Goal: Transaction & Acquisition: Purchase product/service

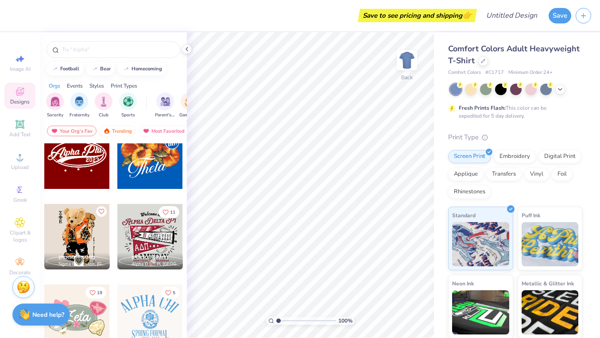
scroll to position [424, 0]
click at [124, 86] on div "Print Types" at bounding box center [124, 86] width 27 height 8
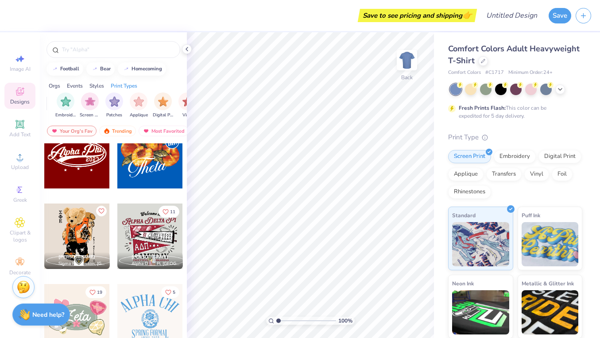
scroll to position [0, 721]
click at [58, 105] on img "filter for Embroidery" at bounding box center [55, 101] width 10 height 10
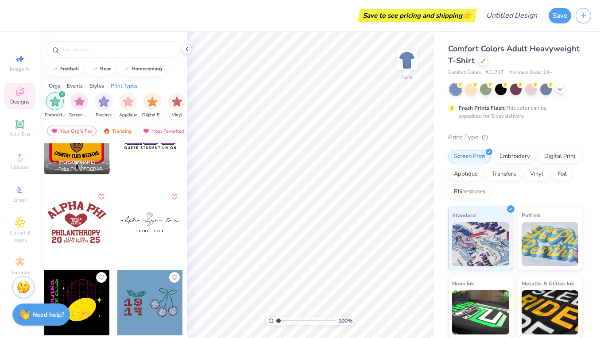
scroll to position [1260, 0]
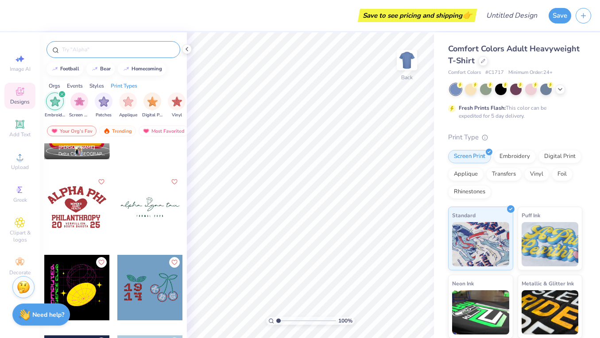
click at [121, 54] on input "text" at bounding box center [117, 49] width 113 height 9
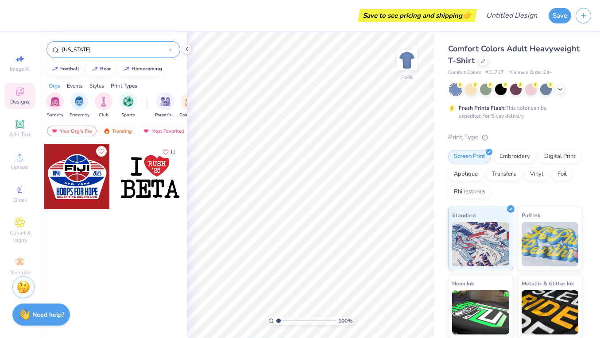
type input "[US_STATE]"
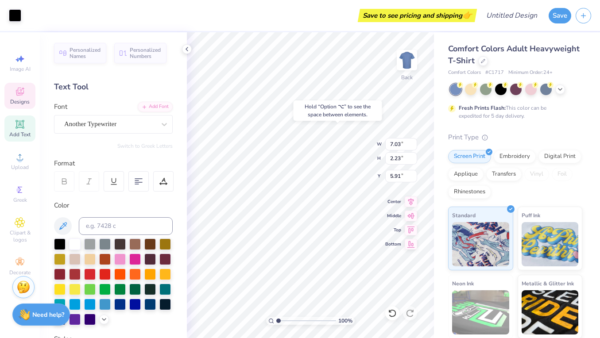
click at [314, 108] on div "Hold “Option ⌥” to see the space between elements." at bounding box center [338, 111] width 89 height 20
type input "5.95"
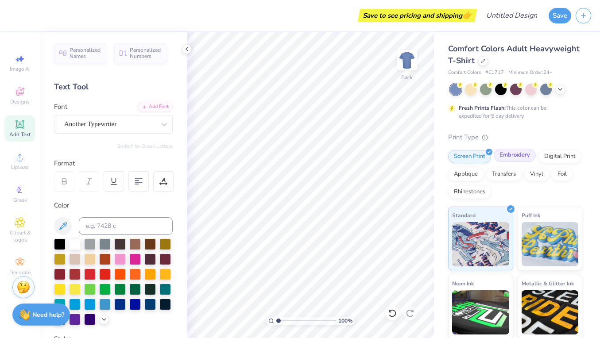
click at [510, 160] on div "Embroidery" at bounding box center [515, 155] width 42 height 13
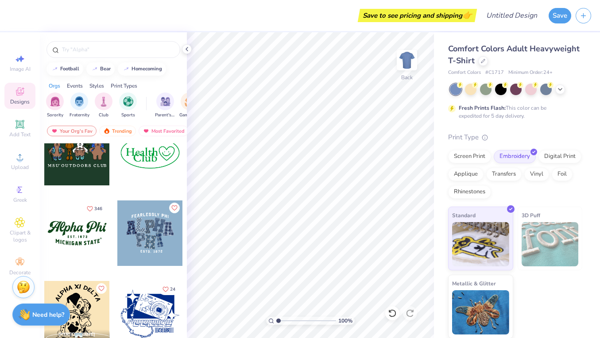
scroll to position [1017, 0]
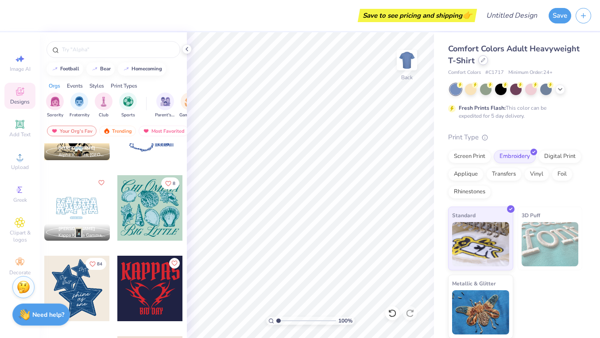
click at [482, 63] on div at bounding box center [483, 60] width 10 height 10
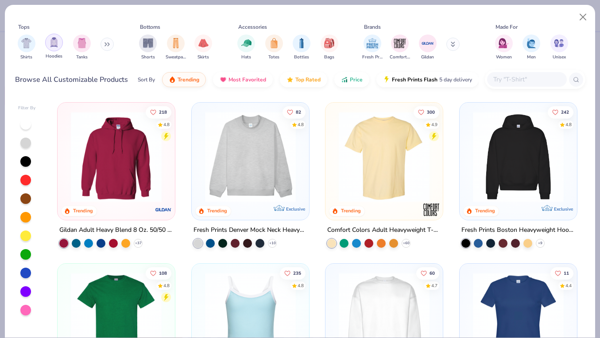
click at [57, 47] on img "filter for Hoodies" at bounding box center [54, 42] width 10 height 10
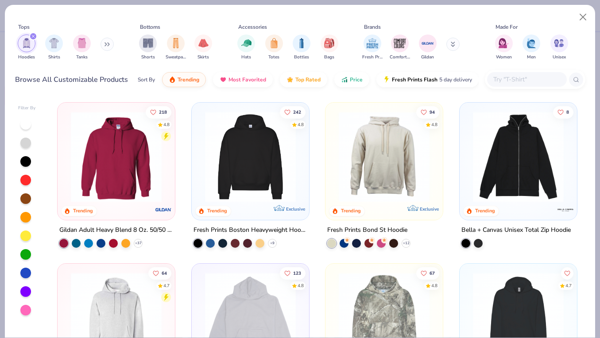
click at [268, 177] on img at bounding box center [251, 157] width 100 height 91
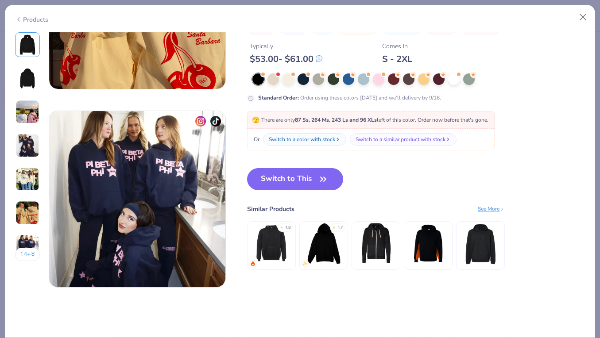
scroll to position [1130, 0]
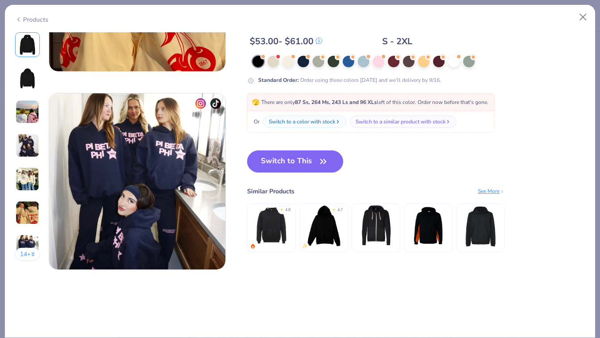
click at [282, 230] on img at bounding box center [272, 226] width 42 height 42
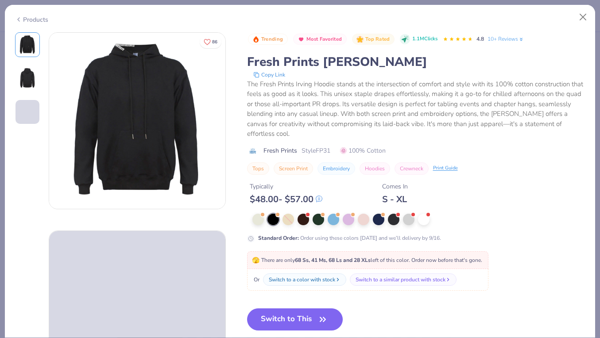
scroll to position [16, 0]
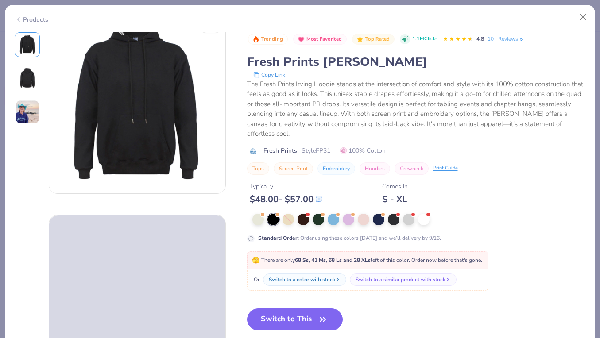
click at [31, 89] on img at bounding box center [27, 78] width 21 height 21
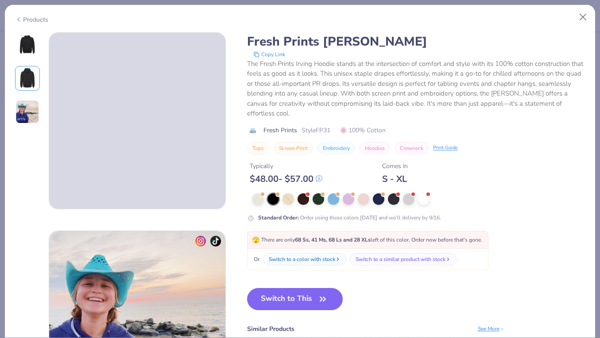
click at [29, 111] on img at bounding box center [28, 112] width 24 height 24
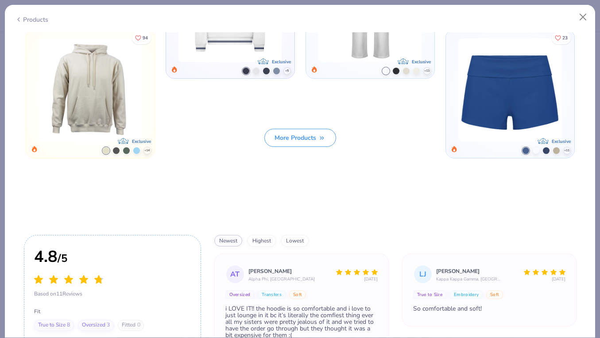
scroll to position [1003, 0]
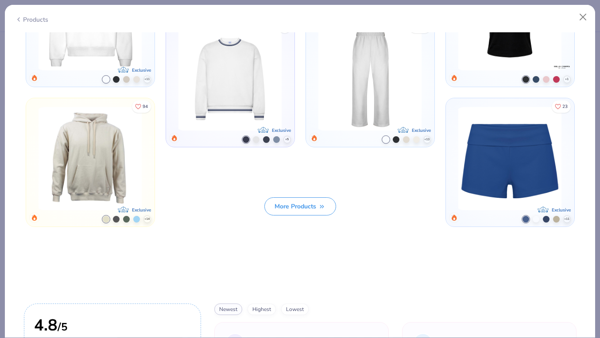
click at [296, 204] on button "More Products" at bounding box center [300, 207] width 72 height 18
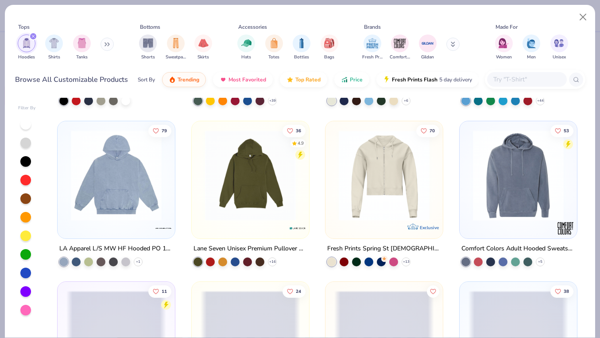
scroll to position [467, 0]
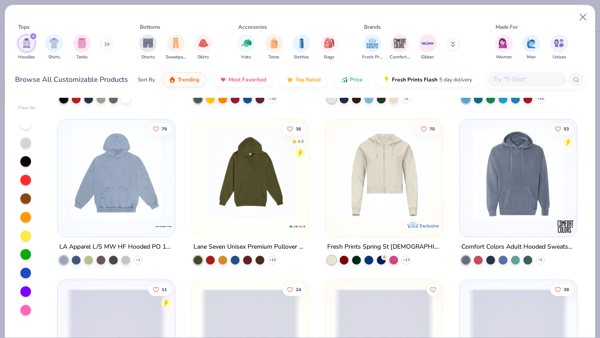
click at [132, 245] on div "LA Apparel L/S MW HF Hooded PO 14 Oz" at bounding box center [116, 246] width 114 height 11
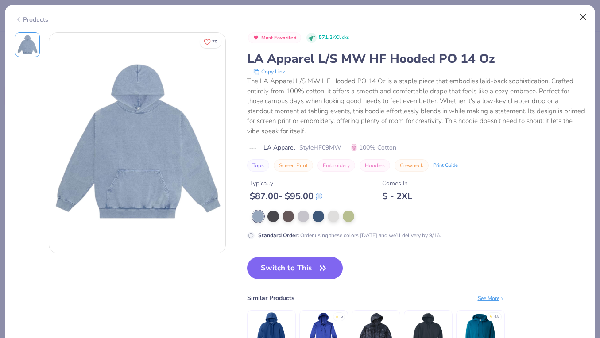
click at [580, 19] on button "Close" at bounding box center [583, 17] width 17 height 17
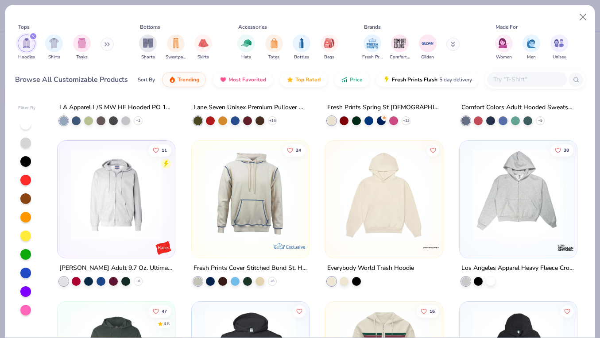
scroll to position [625, 0]
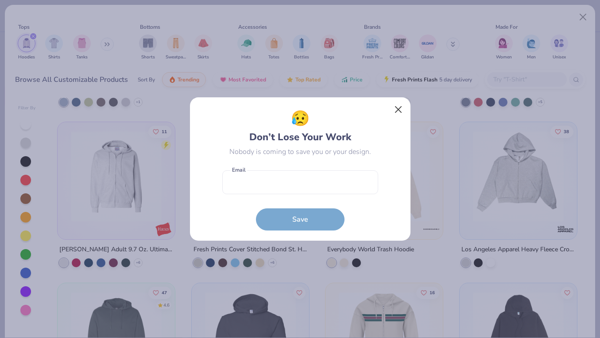
click at [400, 109] on button "Close" at bounding box center [398, 109] width 17 height 17
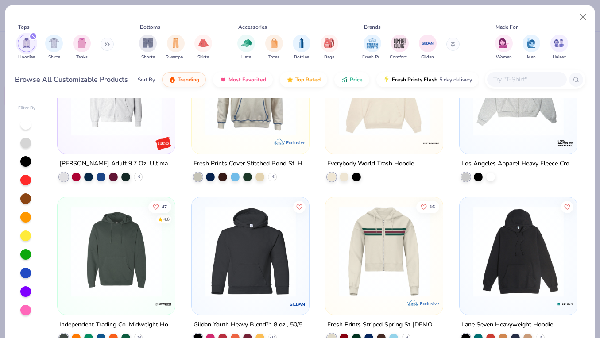
scroll to position [673, 0]
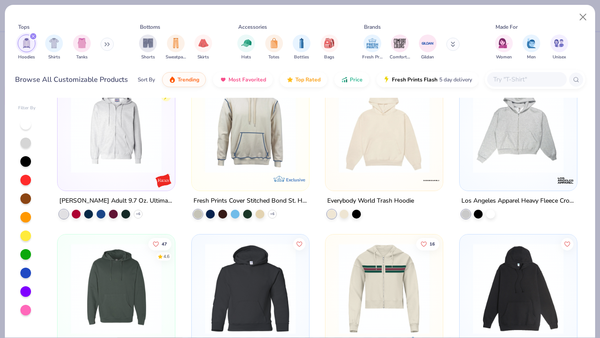
click at [383, 198] on div "Everybody World Trash Hoodie" at bounding box center [370, 200] width 87 height 11
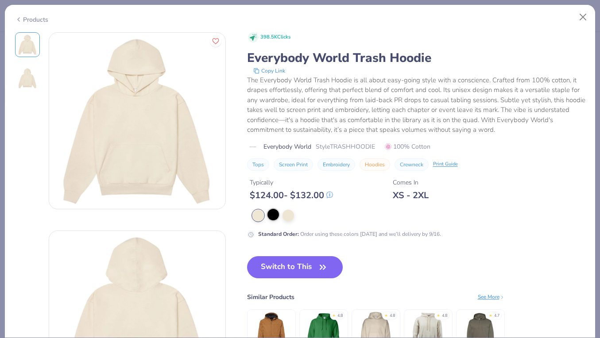
click at [272, 214] on div at bounding box center [274, 215] width 12 height 12
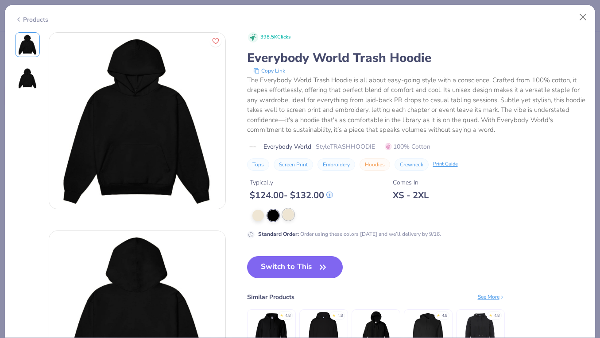
click at [290, 215] on div at bounding box center [289, 215] width 12 height 12
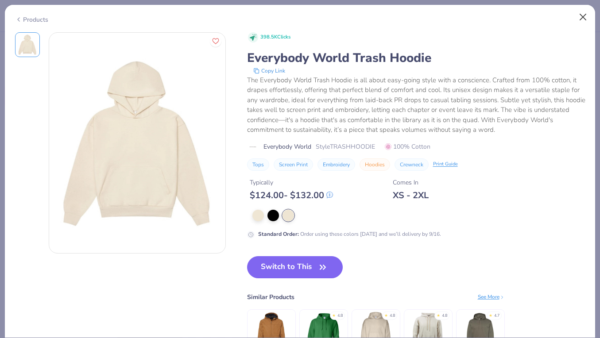
click at [580, 19] on button "Close" at bounding box center [583, 17] width 17 height 17
click at [582, 15] on button "Close" at bounding box center [583, 17] width 17 height 17
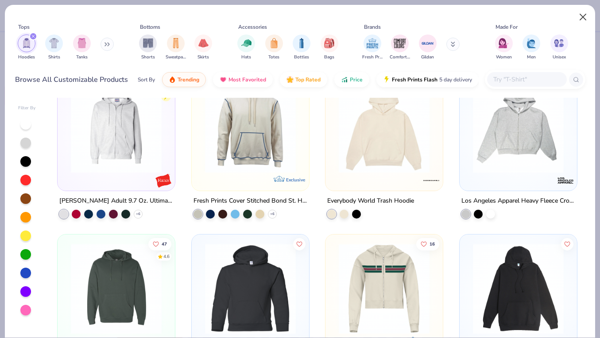
click at [585, 15] on button "Close" at bounding box center [583, 17] width 17 height 17
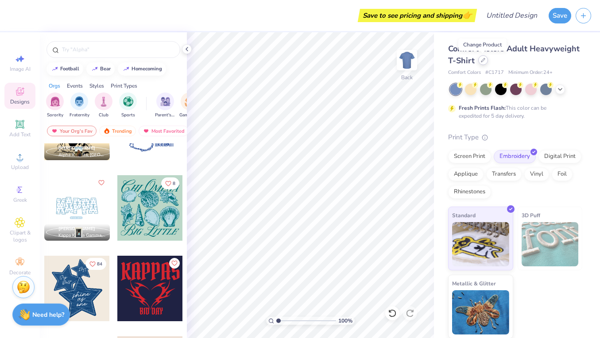
click at [482, 61] on icon at bounding box center [483, 60] width 4 height 4
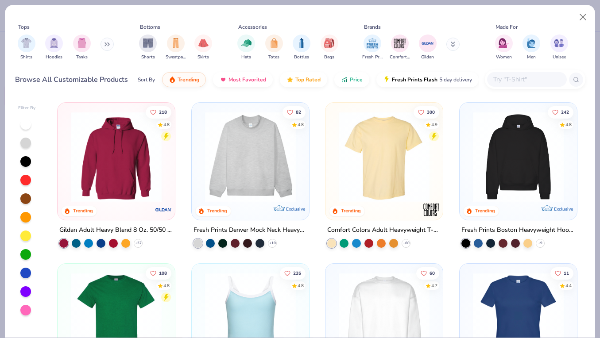
click at [476, 199] on img at bounding box center [519, 157] width 100 height 91
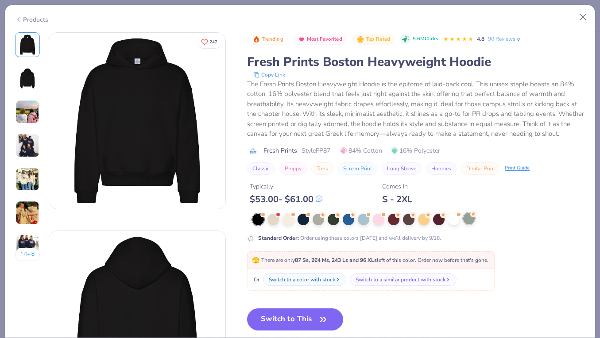
click at [470, 221] on div at bounding box center [469, 219] width 12 height 12
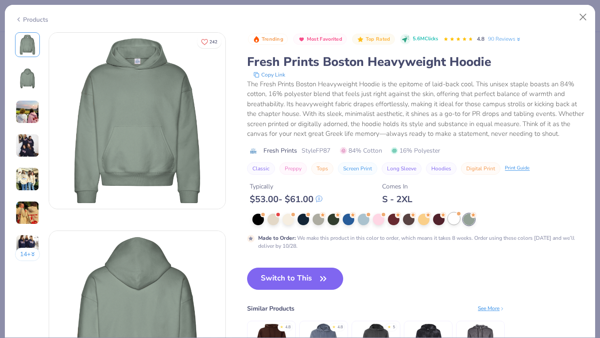
click at [454, 220] on div at bounding box center [454, 219] width 12 height 12
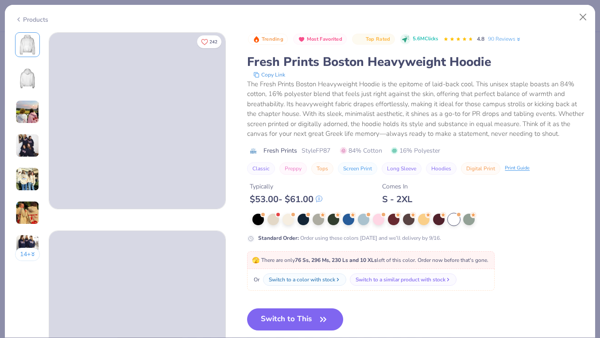
click at [34, 48] on img at bounding box center [27, 44] width 21 height 21
click at [276, 218] on div at bounding box center [274, 219] width 12 height 12
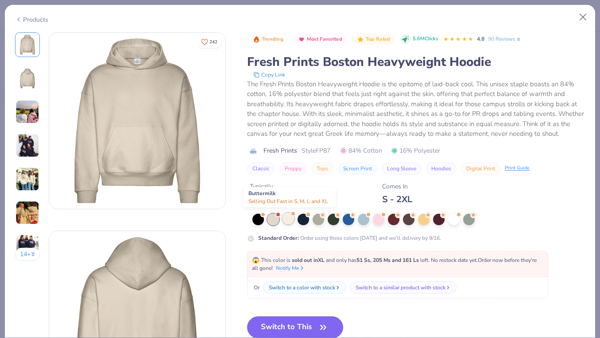
click at [287, 220] on div at bounding box center [289, 219] width 12 height 12
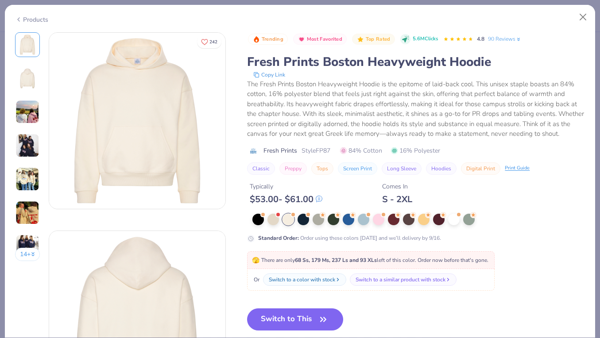
drag, startPoint x: 288, startPoint y: 315, endPoint x: 296, endPoint y: 241, distance: 74.9
click at [288, 315] on button "Switch to This" at bounding box center [295, 320] width 96 height 22
click at [306, 220] on div at bounding box center [304, 219] width 12 height 12
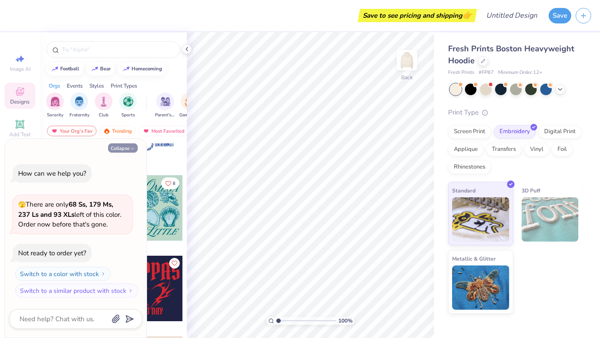
click at [132, 150] on icon "button" at bounding box center [132, 148] width 5 height 5
type textarea "x"
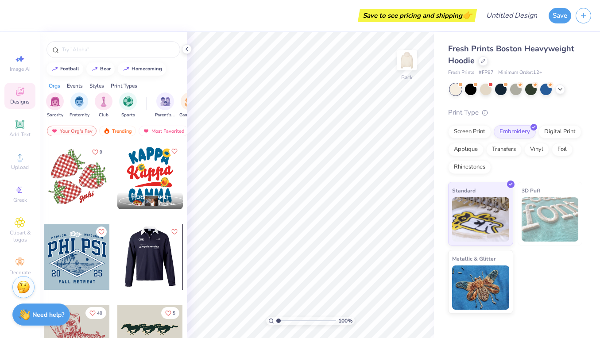
scroll to position [2094, 0]
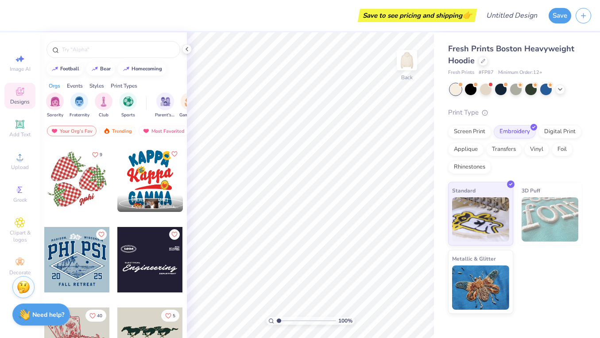
type input "1.45"
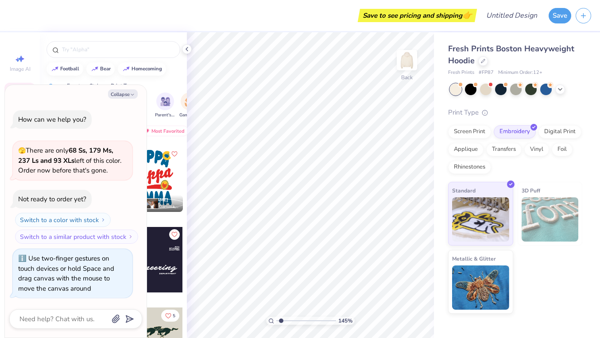
type textarea "x"
type input "1"
click at [276, 322] on div "100 %" at bounding box center [310, 321] width 89 height 8
click at [410, 62] on img at bounding box center [406, 60] width 35 height 35
click at [129, 95] on button "Collapse" at bounding box center [123, 93] width 30 height 9
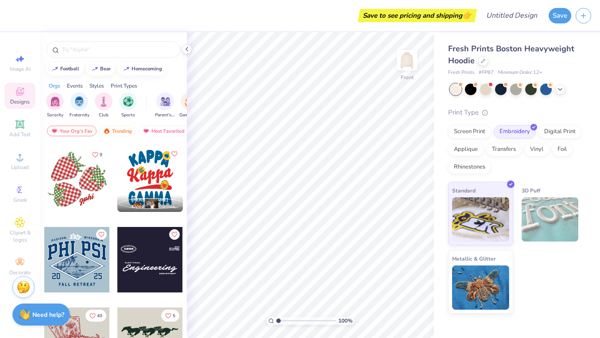
type textarea "x"
click at [158, 165] on div at bounding box center [150, 180] width 66 height 66
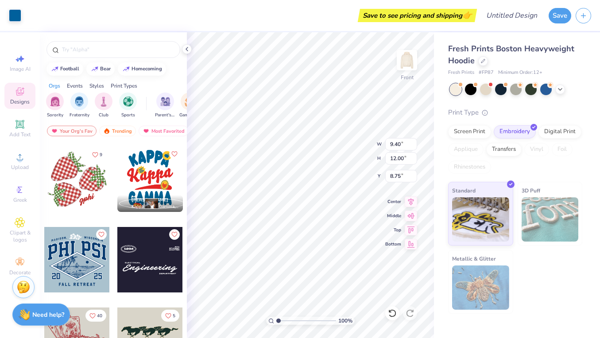
type input "8.23"
type input "3.59"
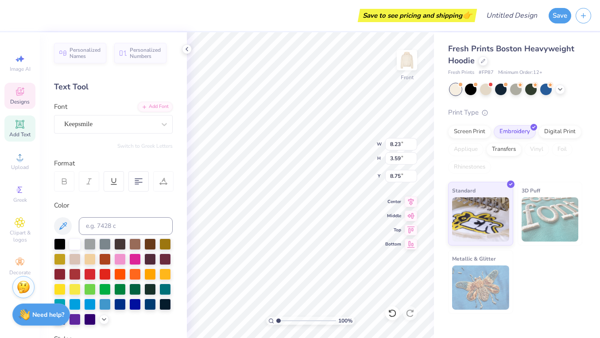
scroll to position [0, 0]
type textarea "K"
type textarea "Corporate"
type input "9.40"
type input "3.29"
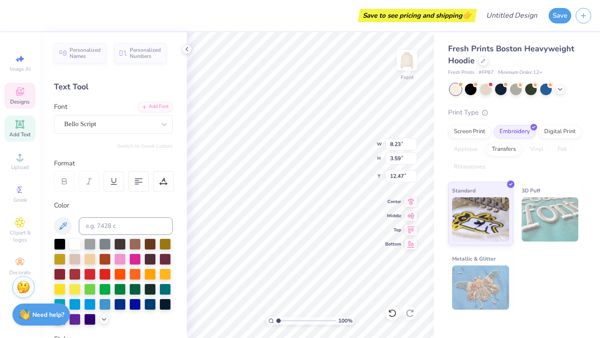
type input "12.47"
type textarea "Retail"
type input "8.79"
type input "2.92"
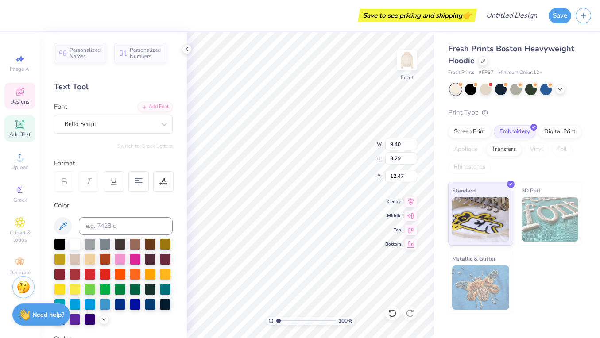
type input "17.15"
type textarea "Association"
type textarea "K"
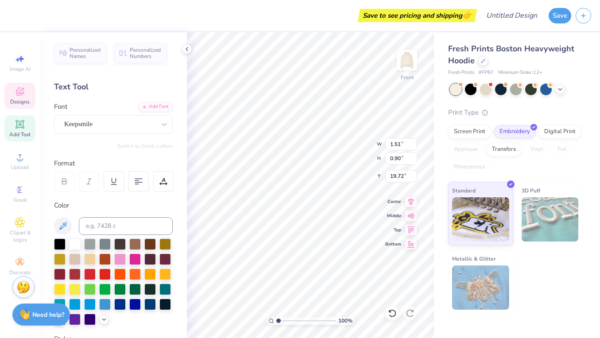
type textarea "CRA"
type input "0.92"
type input "0.40"
type input "12.88"
type input "0.72"
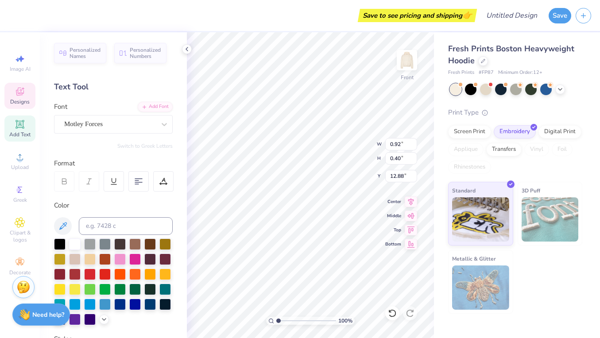
type input "0.35"
type input "12.63"
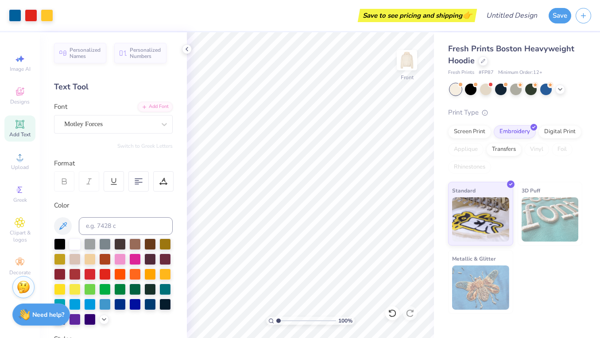
scroll to position [0, 0]
click at [23, 95] on icon at bounding box center [20, 91] width 11 height 11
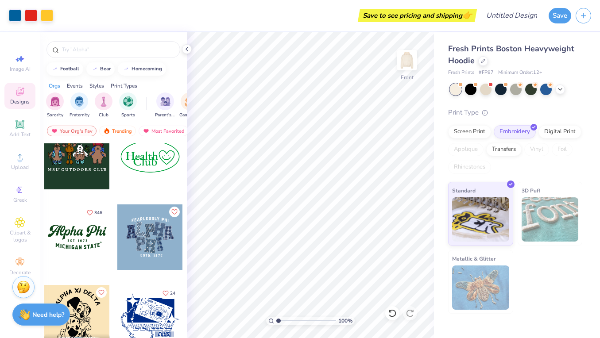
scroll to position [861, 0]
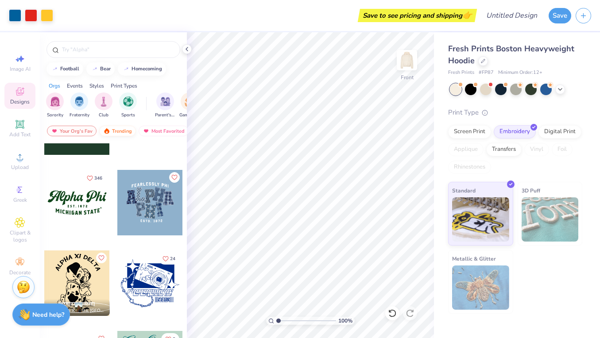
click at [117, 130] on div "Trending" at bounding box center [117, 131] width 37 height 11
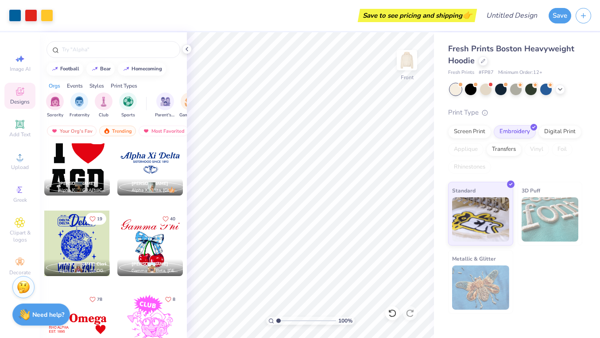
scroll to position [6704, 0]
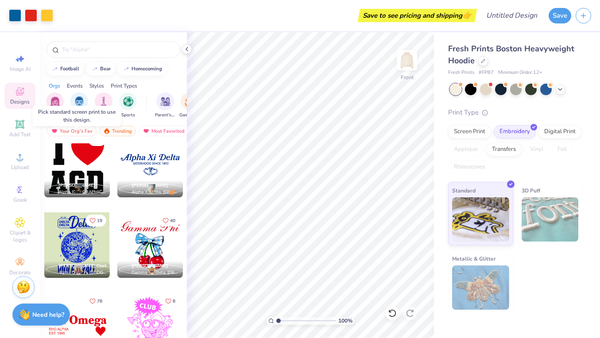
click at [44, 167] on div at bounding box center [11, 165] width 66 height 66
click at [70, 151] on div at bounding box center [77, 165] width 66 height 66
click at [74, 160] on div at bounding box center [77, 165] width 66 height 66
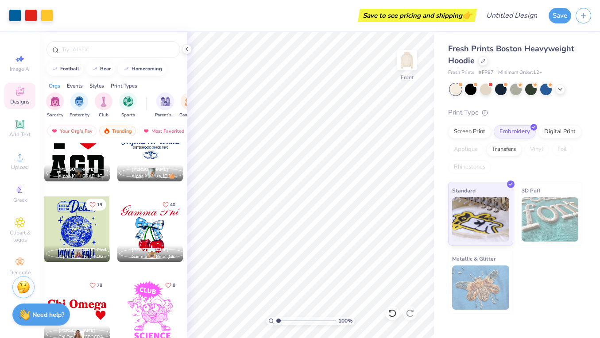
scroll to position [6727, 0]
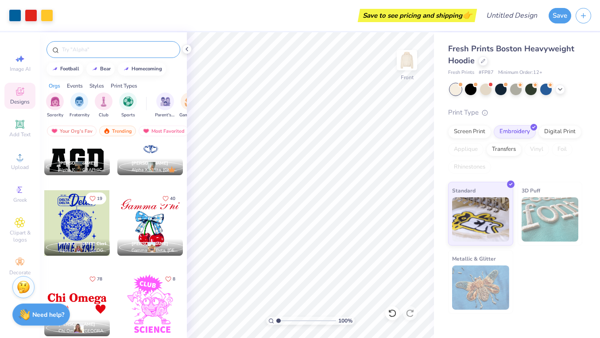
click at [116, 55] on div at bounding box center [114, 49] width 134 height 17
click at [113, 51] on input "text" at bounding box center [117, 49] width 113 height 9
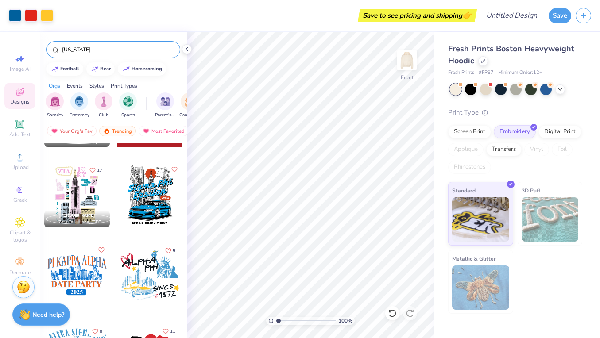
scroll to position [94, 0]
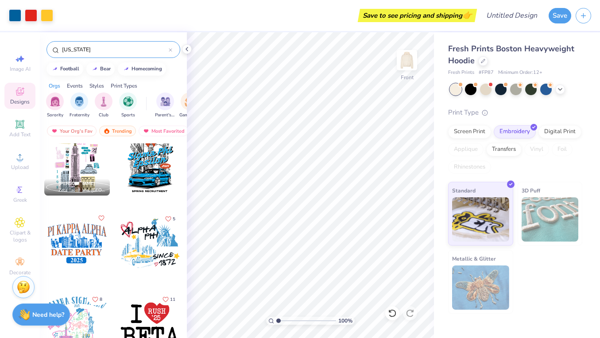
drag, startPoint x: 98, startPoint y: 51, endPoint x: 61, endPoint y: 52, distance: 37.2
click at [61, 52] on div "[US_STATE]" at bounding box center [114, 49] width 134 height 17
type input "shopping"
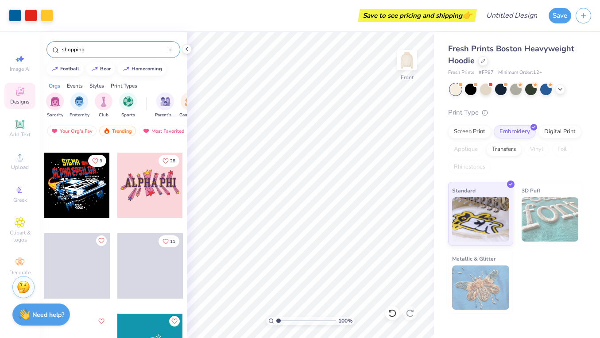
scroll to position [637, 0]
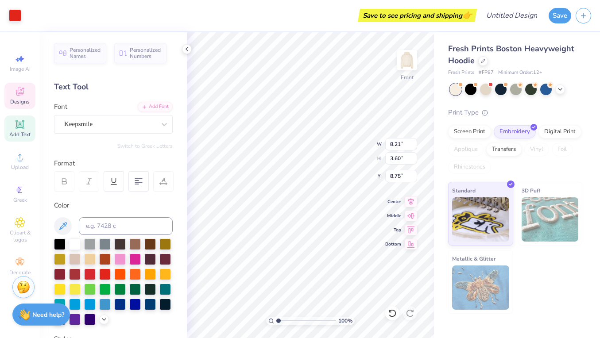
type input "8.69"
type input "3.65"
type input "11.99"
type input "8.83"
type input "8.10"
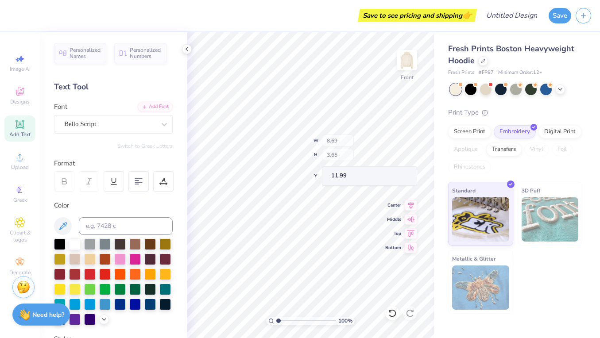
type input "11.97"
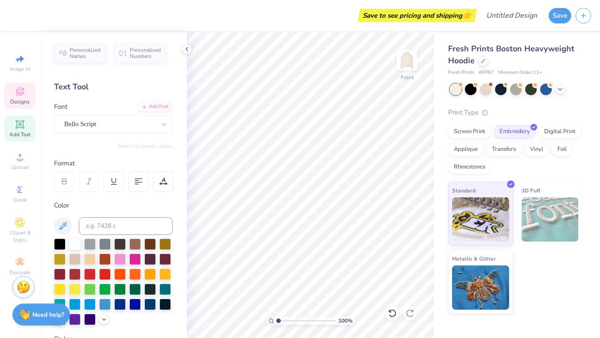
click at [18, 93] on icon at bounding box center [20, 92] width 8 height 8
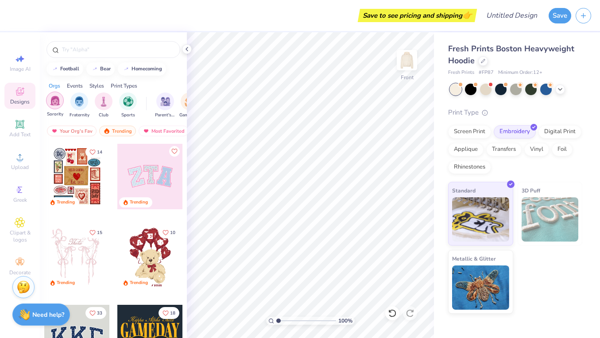
click at [58, 103] on img "filter for Sorority" at bounding box center [55, 101] width 10 height 10
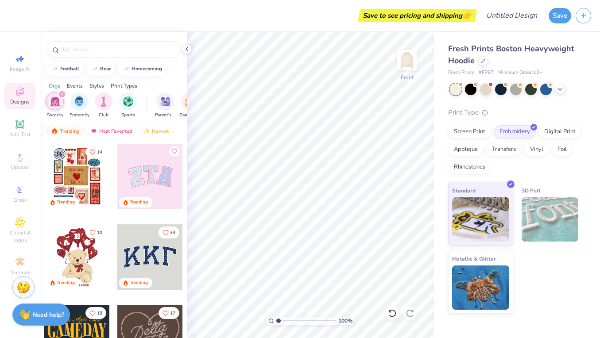
scroll to position [0, 52]
click at [122, 132] on div "Most Favorited" at bounding box center [112, 131] width 50 height 11
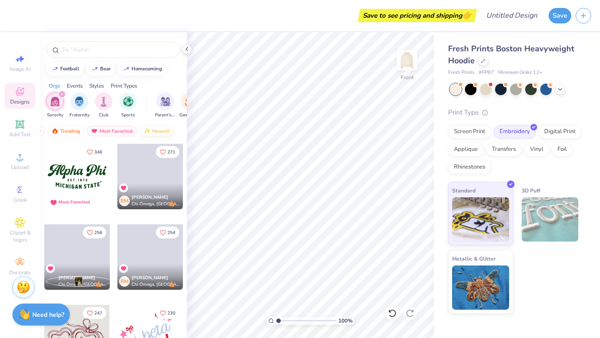
click at [155, 129] on div "Newest" at bounding box center [157, 131] width 34 height 11
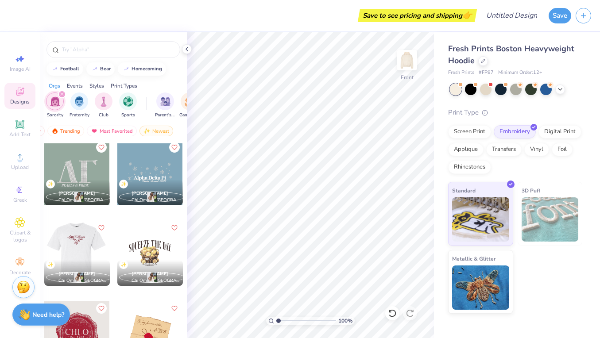
scroll to position [2662, 0]
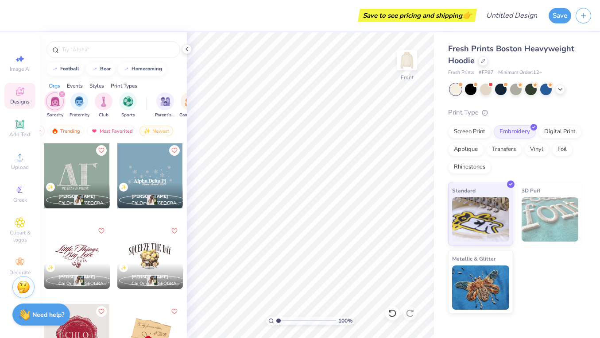
click at [85, 164] on div at bounding box center [77, 176] width 66 height 66
click at [504, 149] on div "Transfers" at bounding box center [503, 148] width 35 height 13
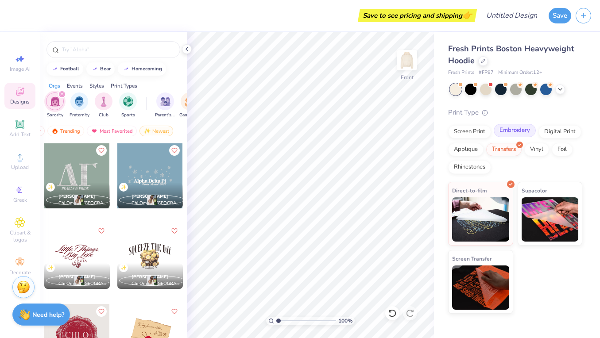
click at [514, 129] on div "Embroidery" at bounding box center [515, 130] width 42 height 13
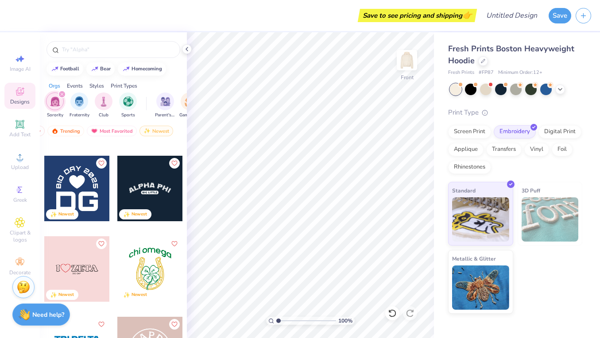
scroll to position [5473, 0]
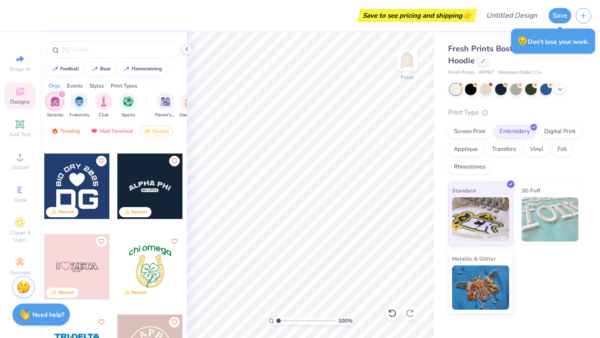
click at [82, 188] on div at bounding box center [77, 187] width 66 height 66
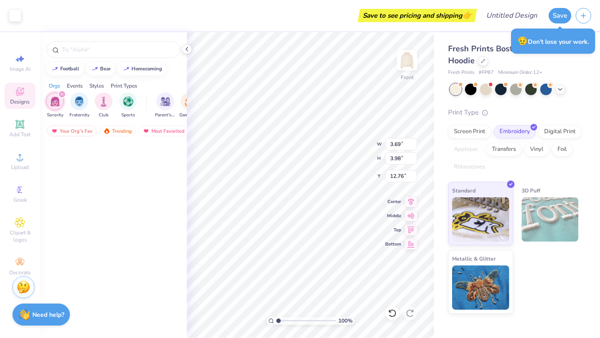
scroll to position [5473, 0]
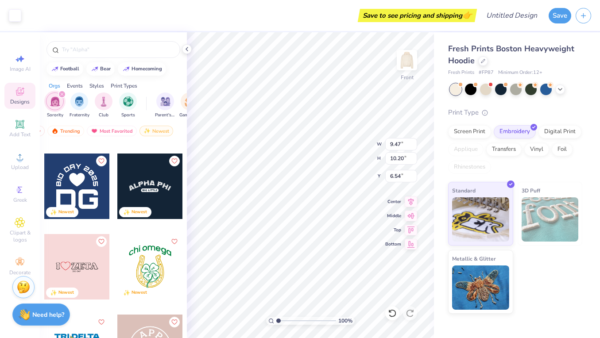
type input "9.47"
type input "10.20"
type input "7.17"
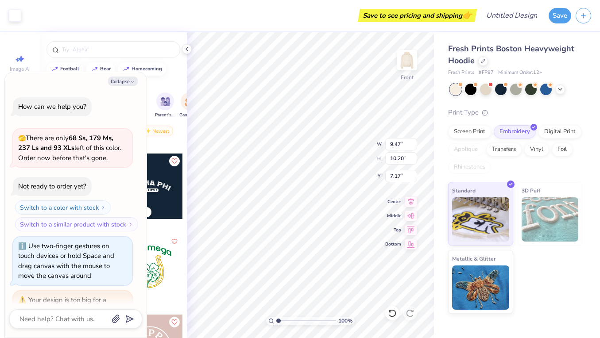
type textarea "x"
type input "7.90"
type textarea "x"
type input "9.65"
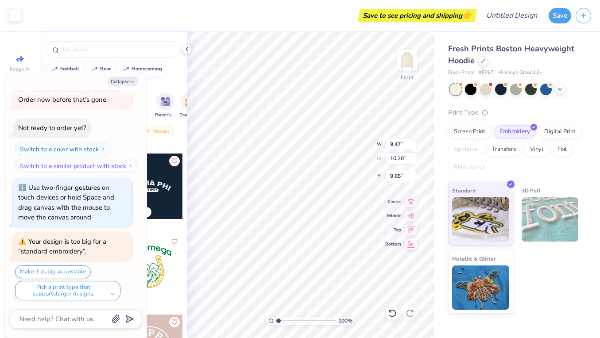
type textarea "x"
type input "7.04"
type textarea "x"
click at [474, 129] on div "Screen Print" at bounding box center [469, 130] width 43 height 13
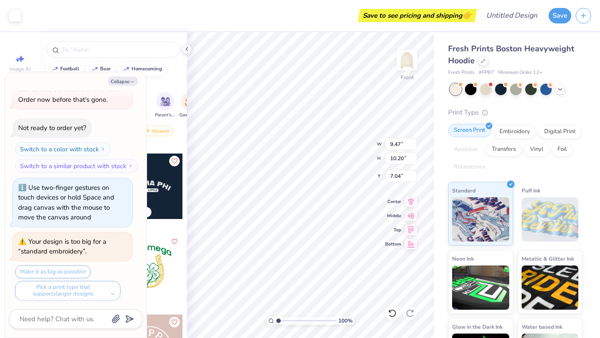
type input "8.46"
type textarea "x"
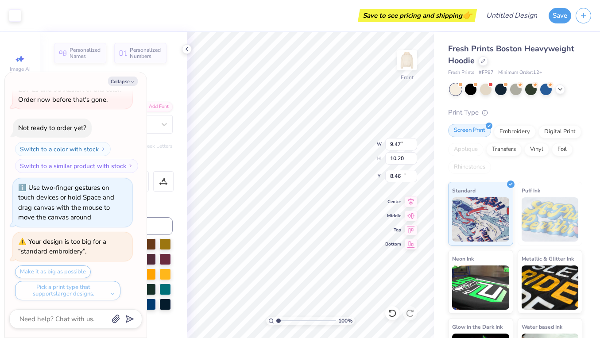
type input "9.43"
type input "4.37"
type input "14.28"
type textarea "x"
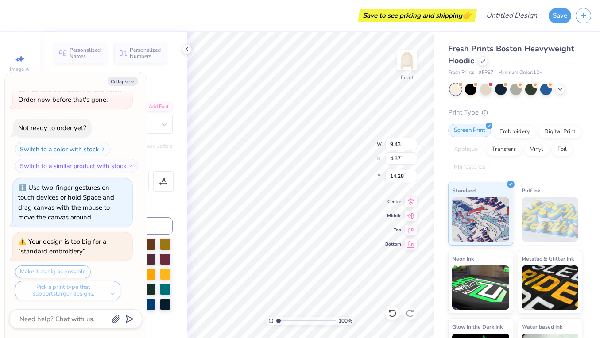
type textarea "C"
type textarea "x"
type textarea "CR"
type textarea "x"
type textarea "CRA"
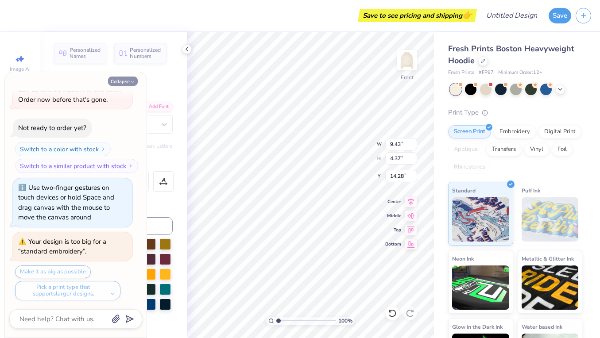
type textarea "x"
click at [122, 82] on button "Collapse" at bounding box center [123, 81] width 30 height 9
type input "14.39"
type textarea "x"
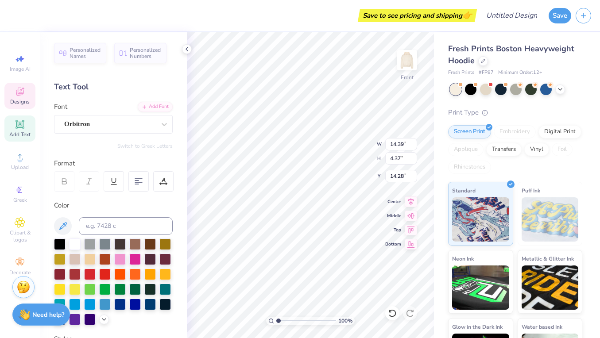
click at [126, 80] on div "Personalized Names Personalized Numbers Text Tool Add Font Font Orbitron Switch…" at bounding box center [113, 185] width 147 height 306
click at [160, 76] on div "Personalized Names Personalized Numbers Text Tool Add Font Font Orbitron Switch…" at bounding box center [113, 185] width 147 height 306
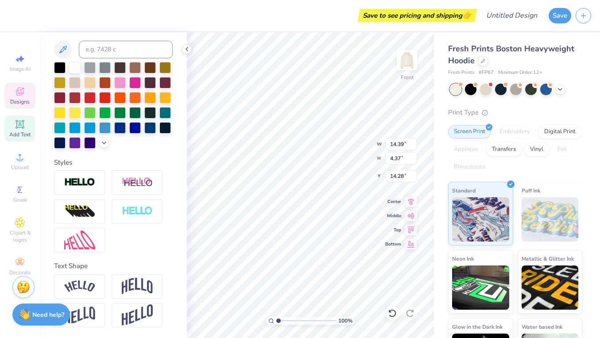
scroll to position [177, 0]
type input "10.86"
type input "3.30"
type input "14.75"
type input "9.99"
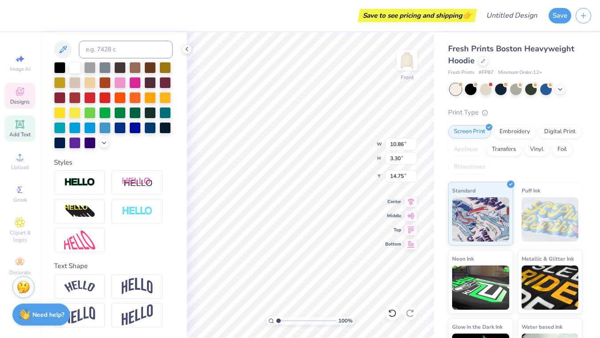
type input "3.04"
type input "14.75"
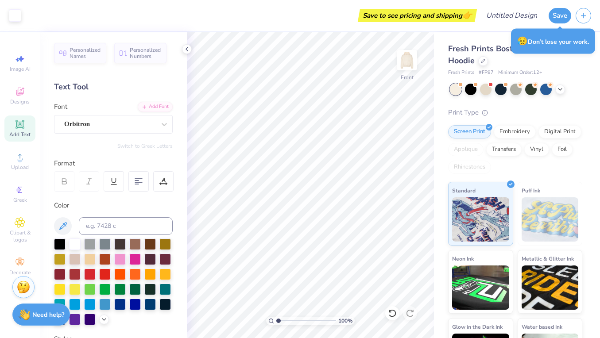
scroll to position [0, 0]
click at [19, 97] on div "Designs" at bounding box center [19, 96] width 31 height 26
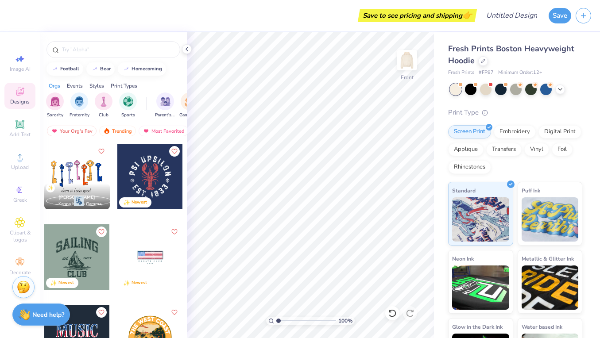
click at [72, 173] on div at bounding box center [77, 177] width 66 height 66
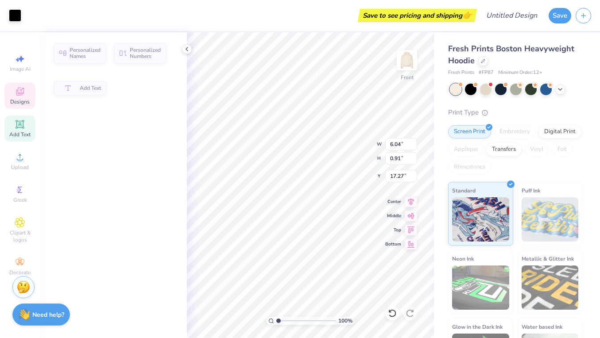
type input "6.04"
type input "0.91"
type input "17.27"
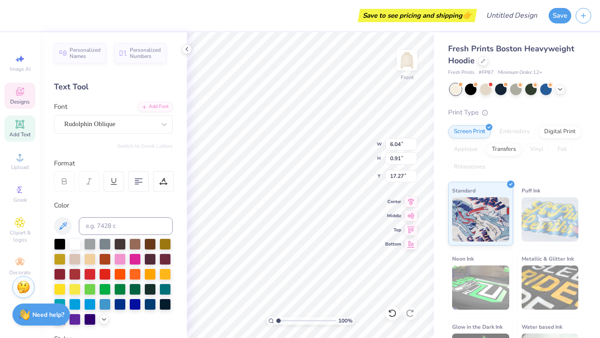
scroll to position [0, 3]
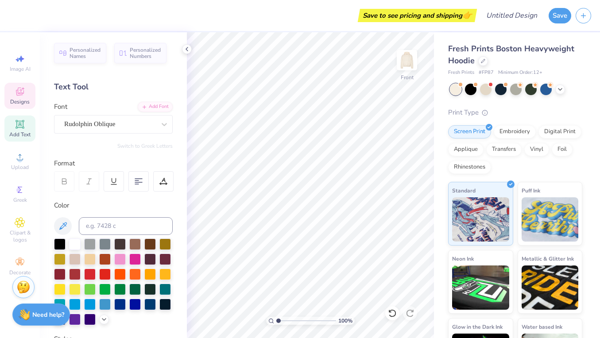
click at [19, 91] on icon at bounding box center [20, 91] width 11 height 11
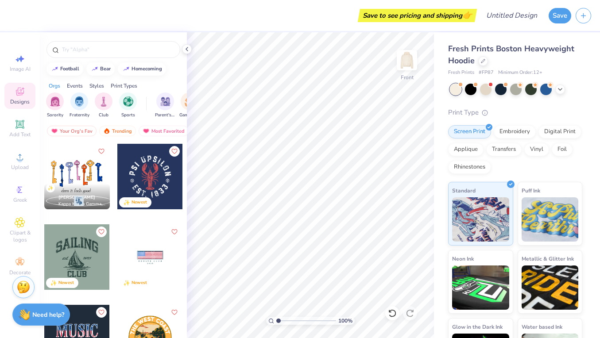
scroll to position [0, 0]
click at [101, 104] on img "filter for Club" at bounding box center [104, 101] width 10 height 10
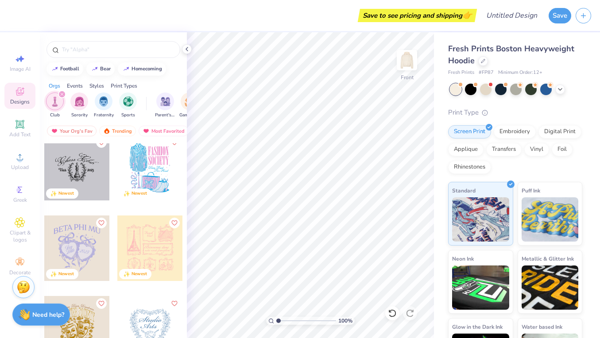
scroll to position [320, 0]
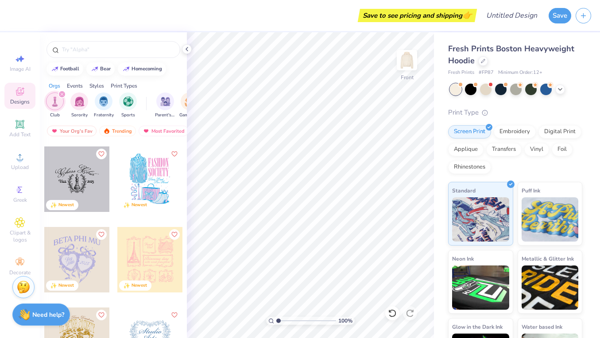
click at [144, 166] on div at bounding box center [150, 180] width 66 height 66
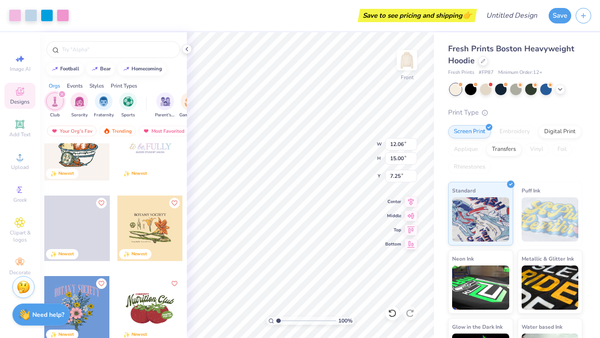
scroll to position [2748, 0]
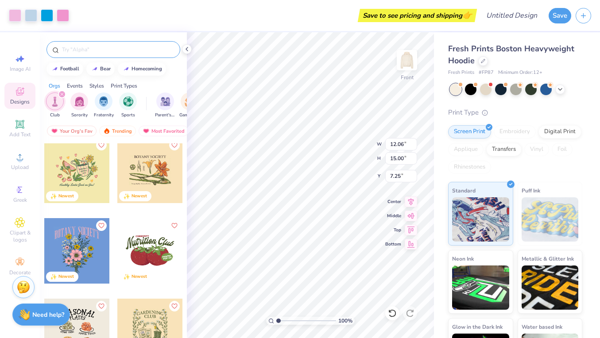
click at [128, 49] on input "text" at bounding box center [117, 49] width 113 height 9
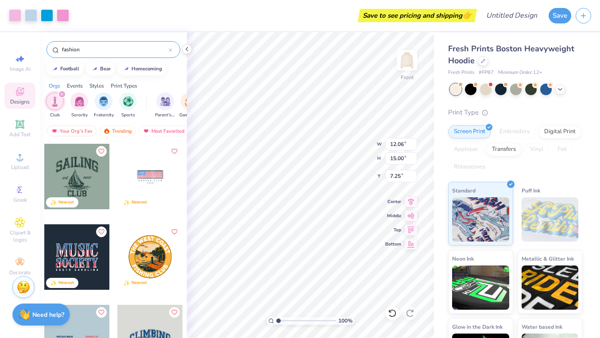
type input "fashion"
